Goal: Complete application form: Complete application form

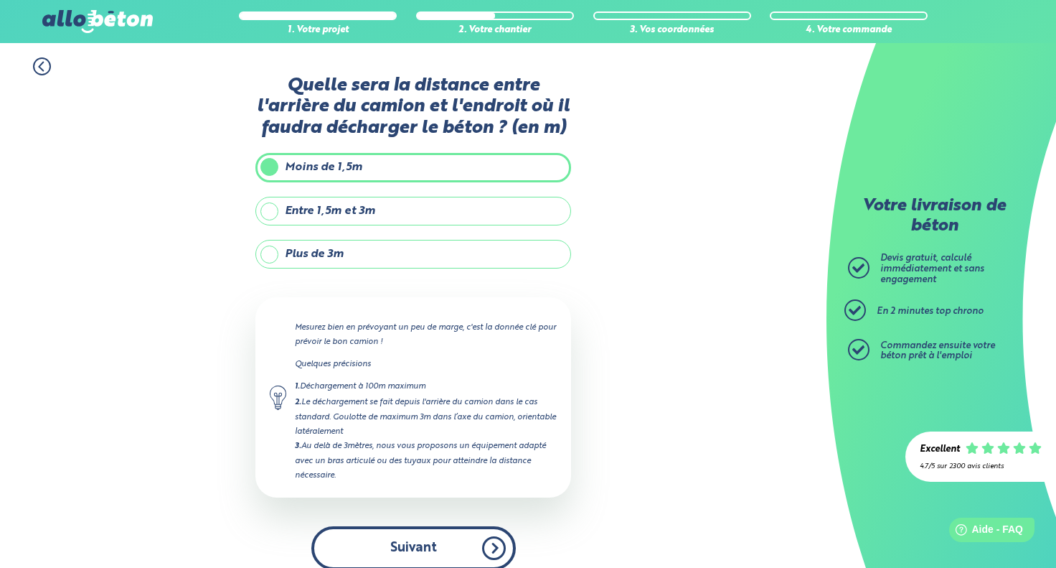
click at [498, 546] on button "Suivant" at bounding box center [413, 548] width 204 height 44
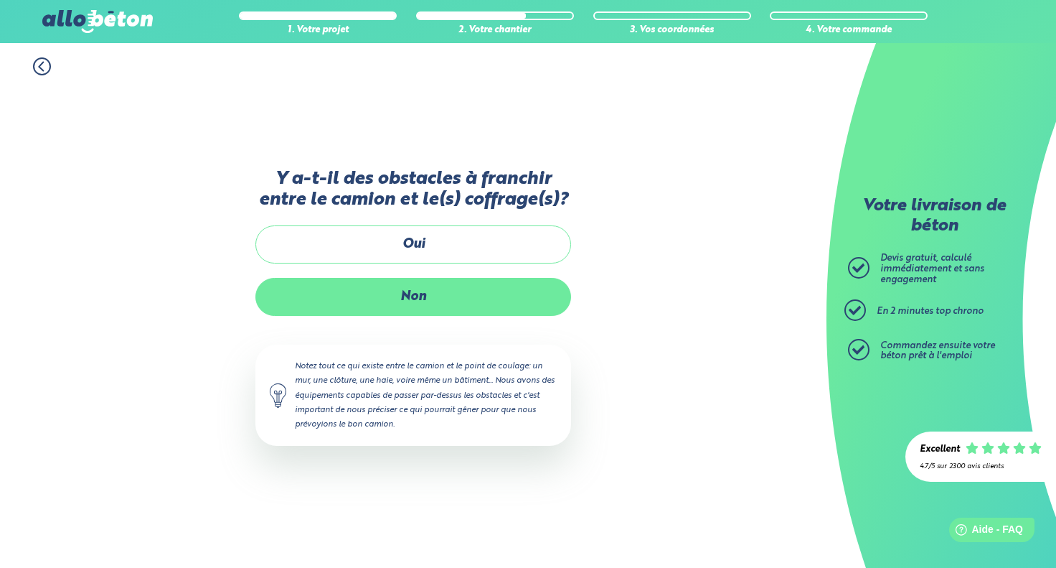
click at [410, 288] on label "Non" at bounding box center [413, 297] width 316 height 38
click at [0, 0] on input "Non" at bounding box center [0, 0] width 0 height 0
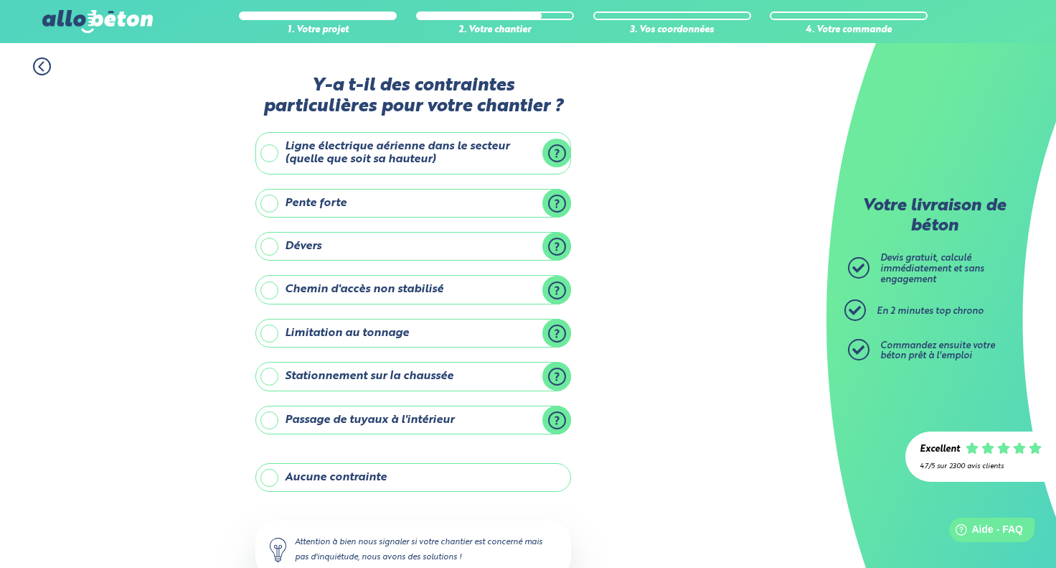
scroll to position [98, 0]
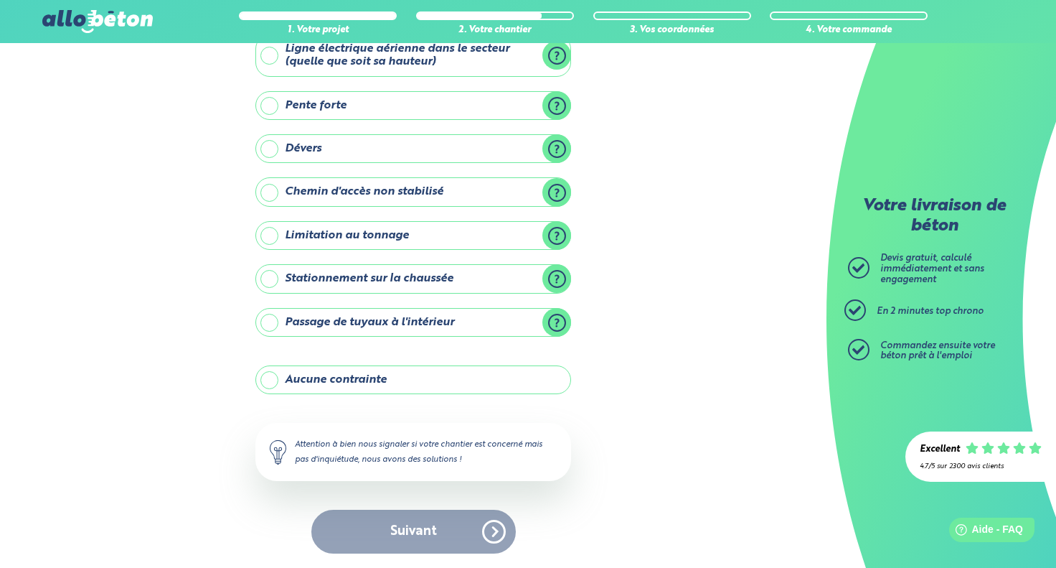
click at [317, 380] on label "Aucune contrainte" at bounding box center [413, 379] width 316 height 29
click at [0, 0] on input "Aucune contrainte" at bounding box center [0, 0] width 0 height 0
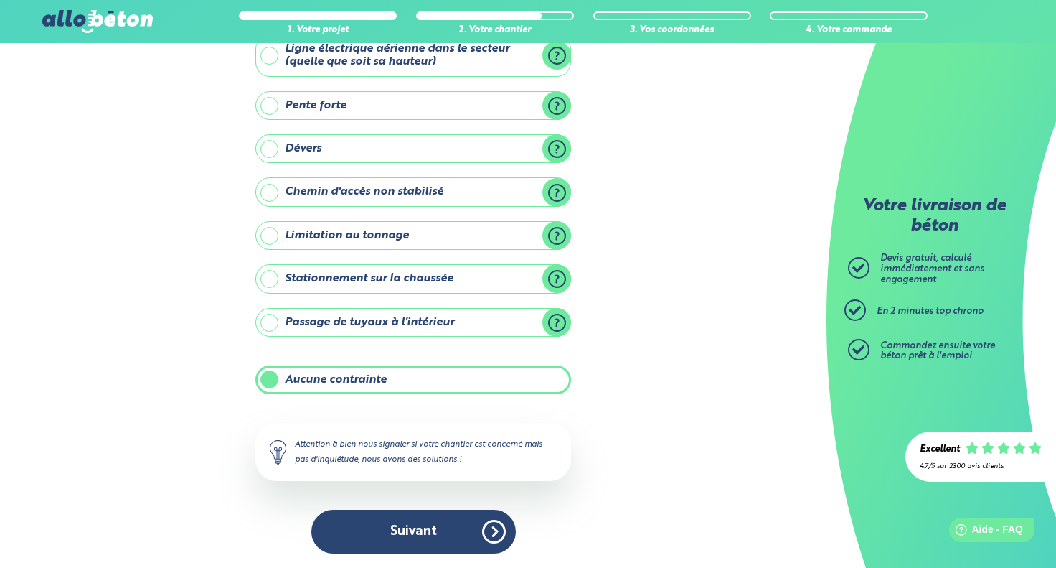
click at [479, 529] on button "Suivant" at bounding box center [413, 531] width 204 height 44
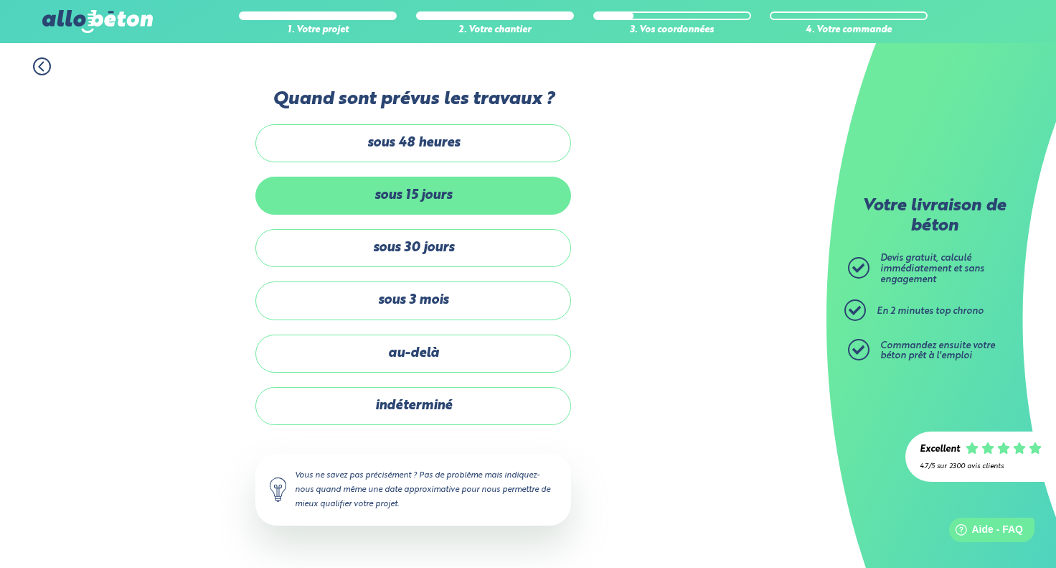
click at [395, 198] on label "sous 15 jours" at bounding box center [413, 196] width 316 height 38
click at [0, 0] on input "sous 15 jours" at bounding box center [0, 0] width 0 height 0
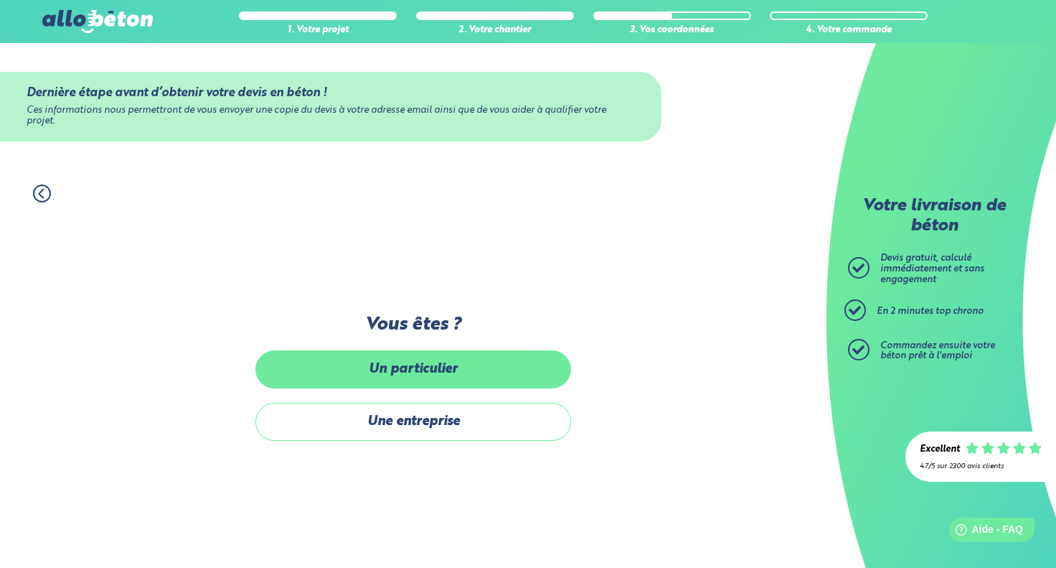
click at [466, 369] on label "Un particulier" at bounding box center [413, 369] width 316 height 38
click at [0, 0] on input "Un particulier" at bounding box center [0, 0] width 0 height 0
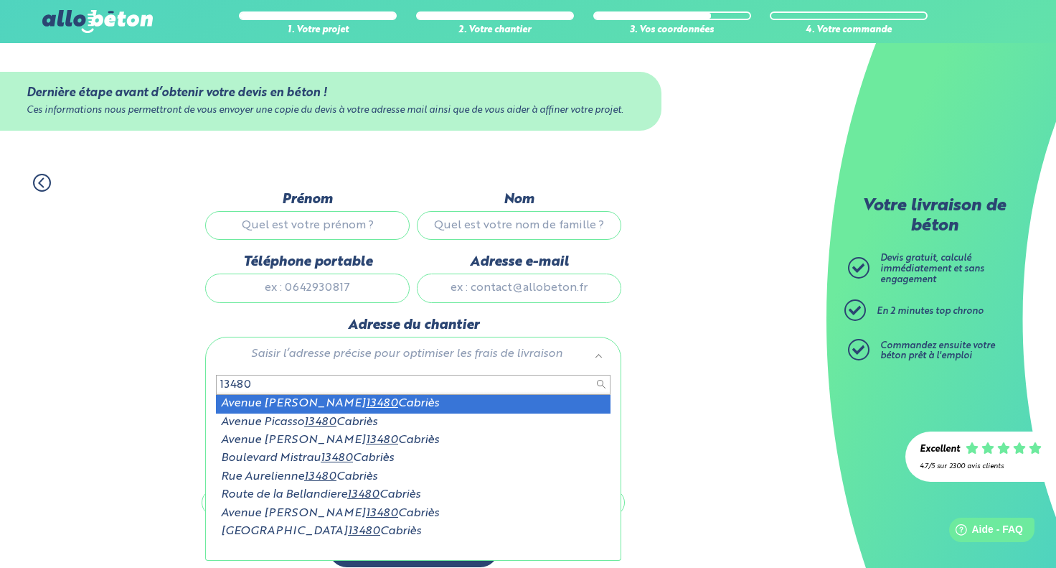
type input "13480"
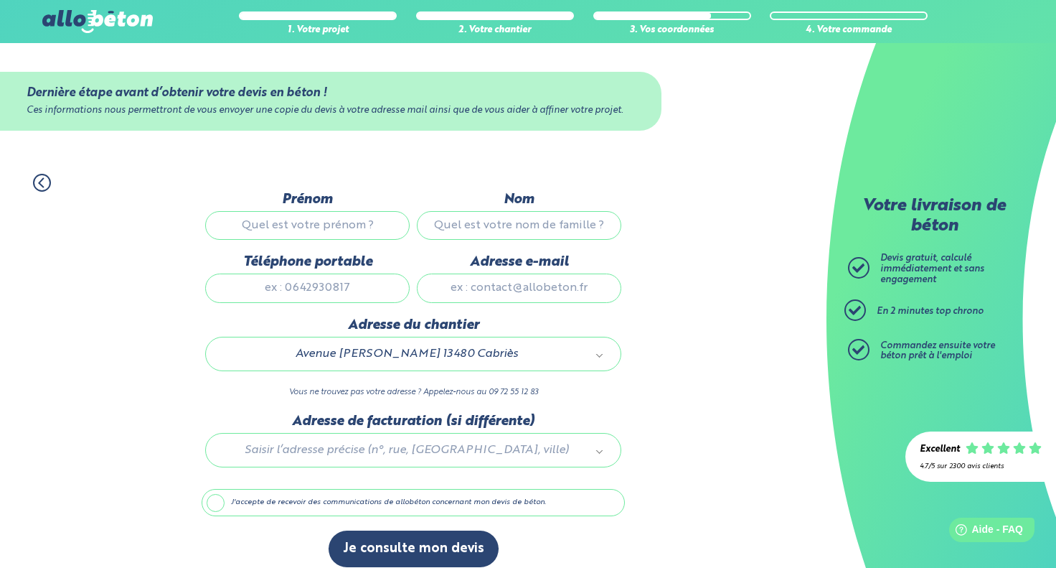
click at [337, 229] on input "Prénom" at bounding box center [307, 225] width 204 height 29
type input "Julien"
click at [692, 220] on div "1. Votre projet 2. Votre chantier 3. Vos coordonnées 4. Votre commande Dernière…" at bounding box center [413, 370] width 827 height 422
click at [546, 220] on input "Nom" at bounding box center [519, 225] width 204 height 29
type input "Lebourgeois"
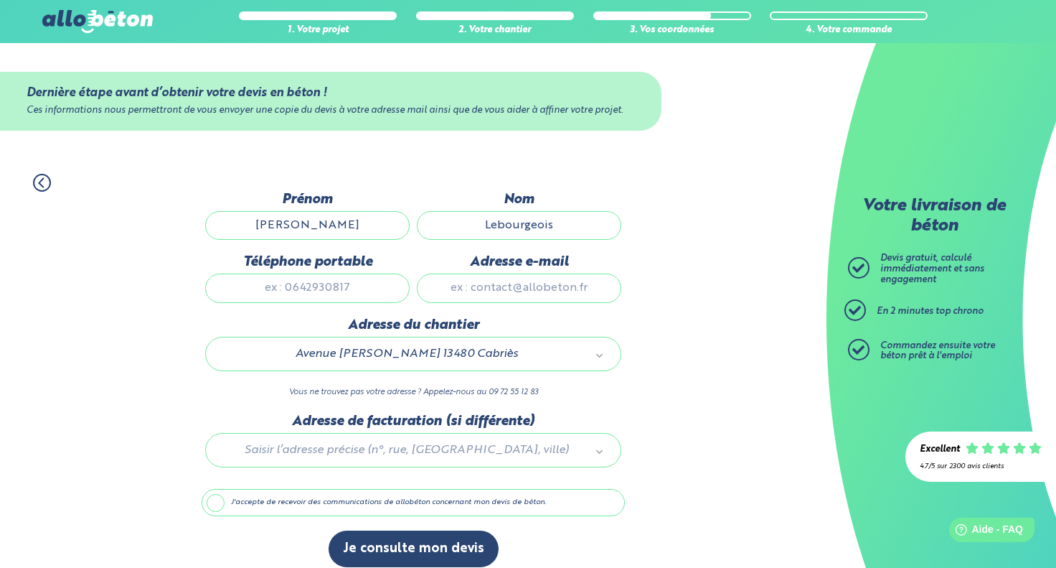
click at [347, 291] on input "Téléphone portable" at bounding box center [307, 287] width 204 height 29
type input "0671059014"
click at [506, 288] on input "Adresse e-mail" at bounding box center [519, 287] width 204 height 29
type input "l"
type input "j.lebourgeois@betondirect.fr"
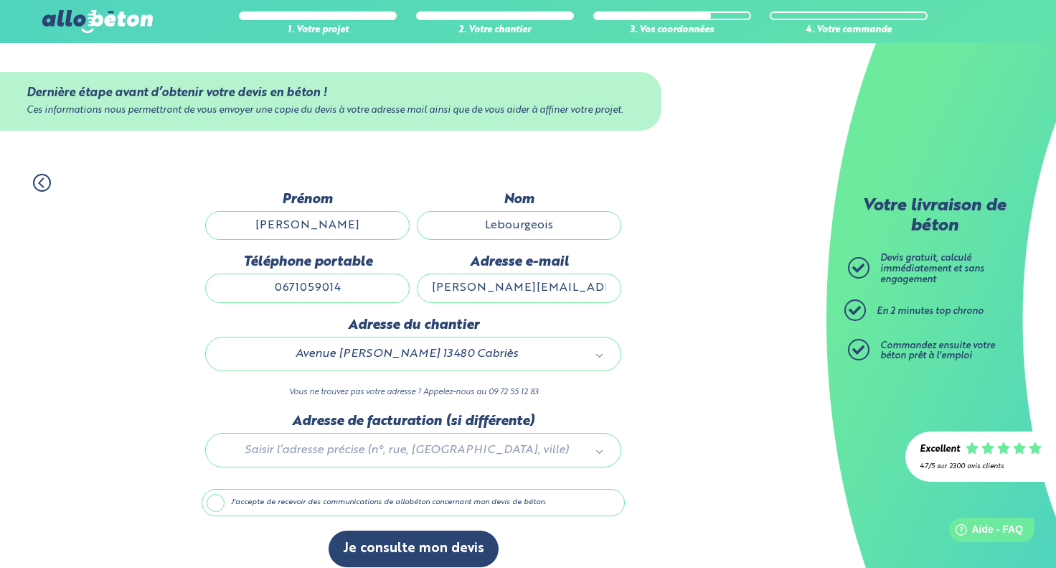
drag, startPoint x: 228, startPoint y: 502, endPoint x: 240, endPoint y: 509, distance: 13.5
click at [227, 503] on label "J'accepte de recevoir des communications de allobéton concernant mon devis de b…" at bounding box center [413, 502] width 423 height 27
click at [0, 0] on input "J'accepte de recevoir des communications de allobéton concernant mon devis de b…" at bounding box center [0, 0] width 0 height 0
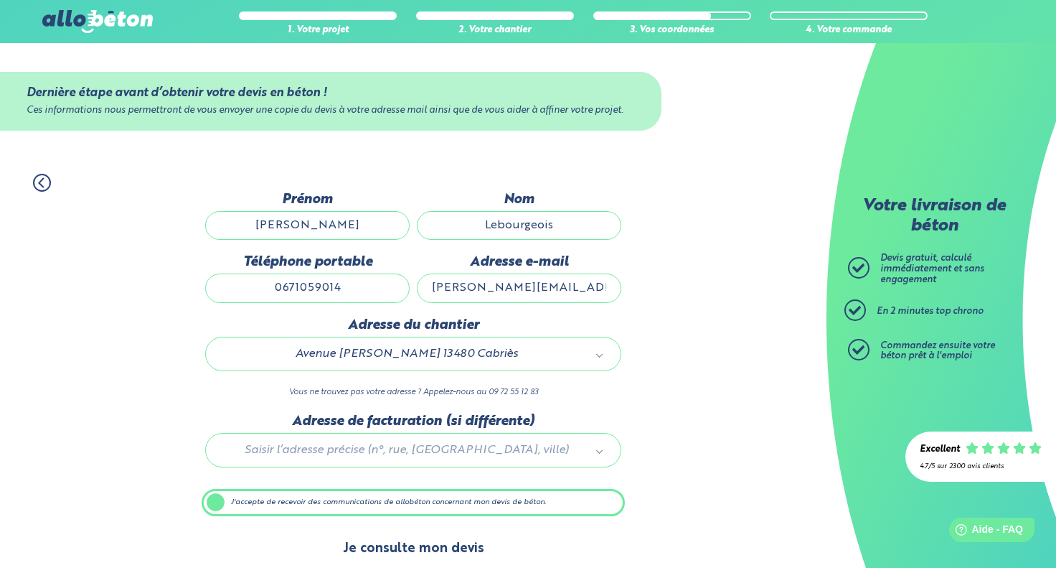
click at [396, 550] on button "Je consulte mon devis" at bounding box center [414, 548] width 170 height 37
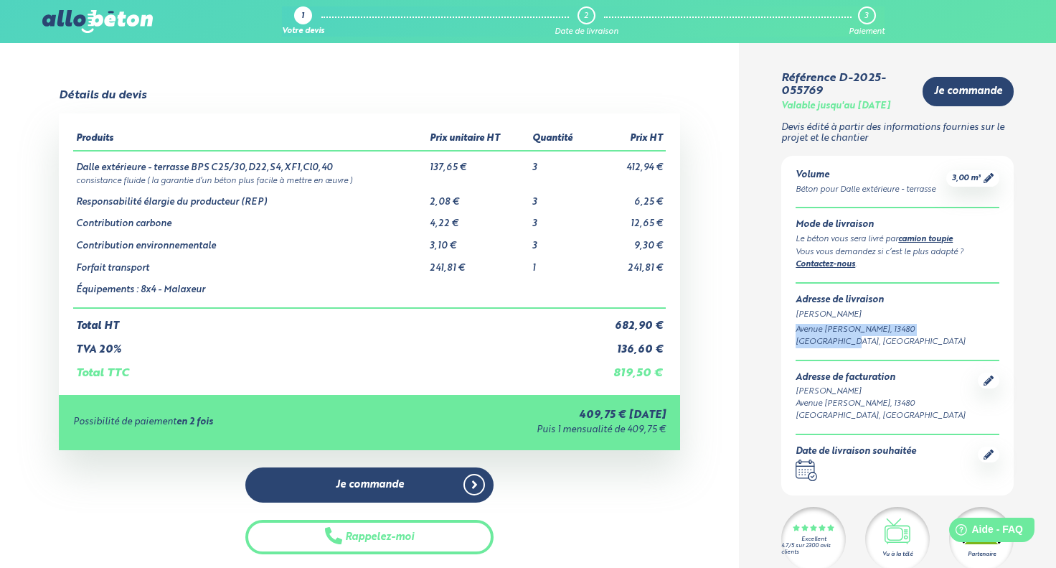
drag, startPoint x: 797, startPoint y: 328, endPoint x: 965, endPoint y: 329, distance: 167.9
click at [965, 329] on div "Avenue [PERSON_NAME], 13480 [GEOGRAPHIC_DATA], [GEOGRAPHIC_DATA]" at bounding box center [898, 336] width 204 height 24
copy div "Avenue [PERSON_NAME], 13480 [GEOGRAPHIC_DATA], [GEOGRAPHIC_DATA]"
